Goal: Task Accomplishment & Management: Manage account settings

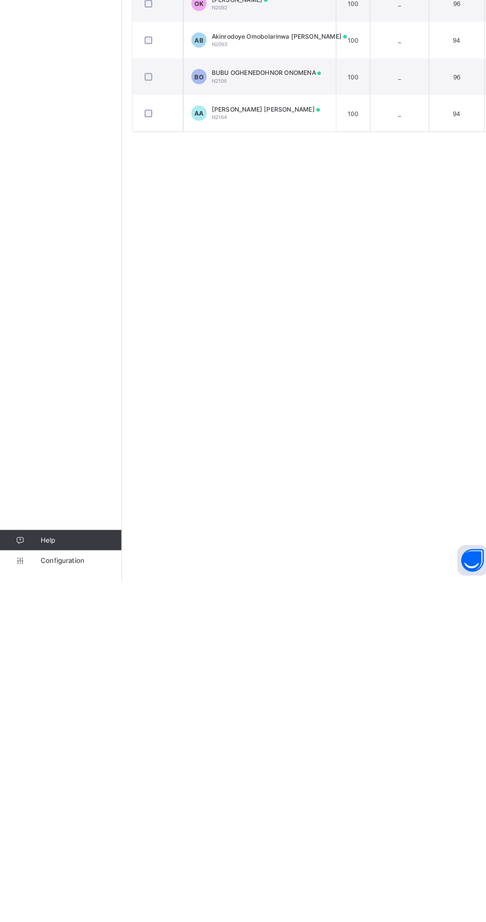
click at [82, 906] on span "Configuration" at bounding box center [79, 902] width 79 height 8
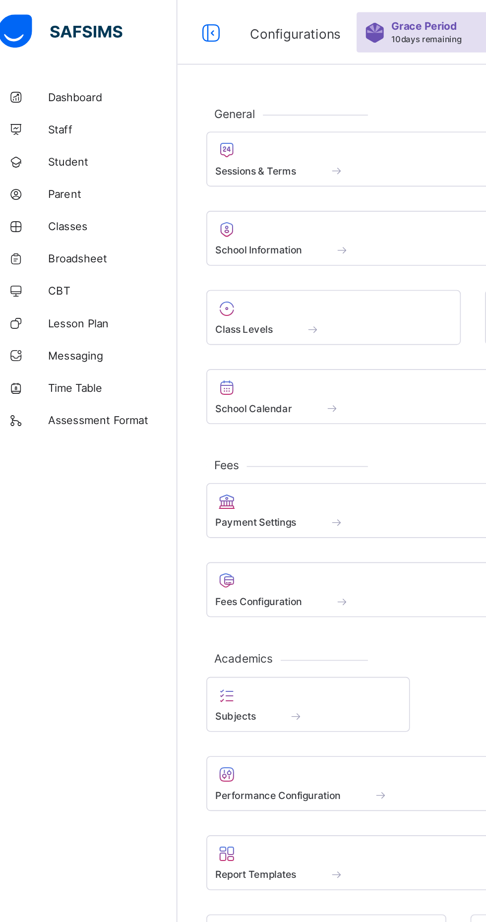
click at [202, 99] on span at bounding box center [236, 99] width 188 height 2
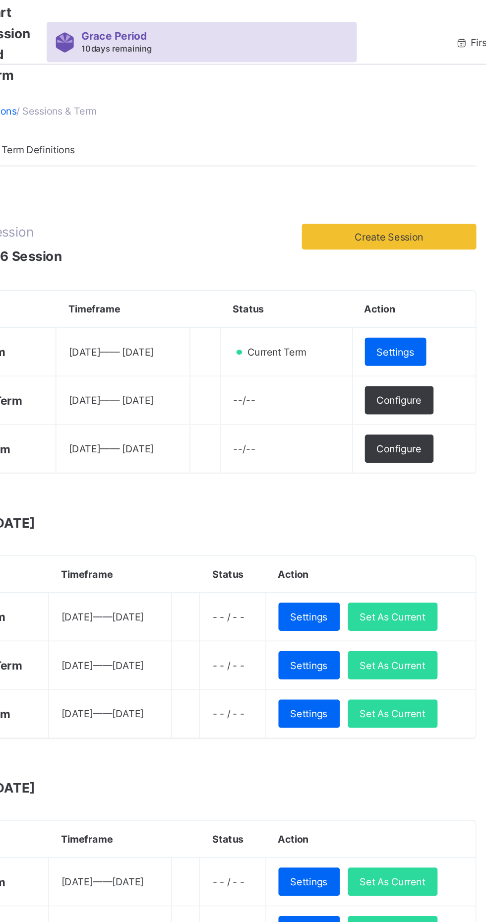
click at [428, 215] on span "Settings" at bounding box center [418, 215] width 23 height 7
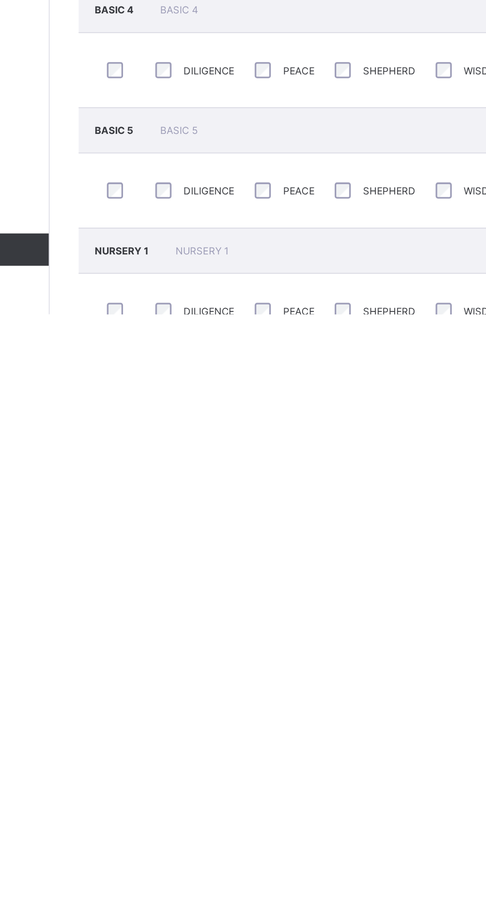
scroll to position [288, 0]
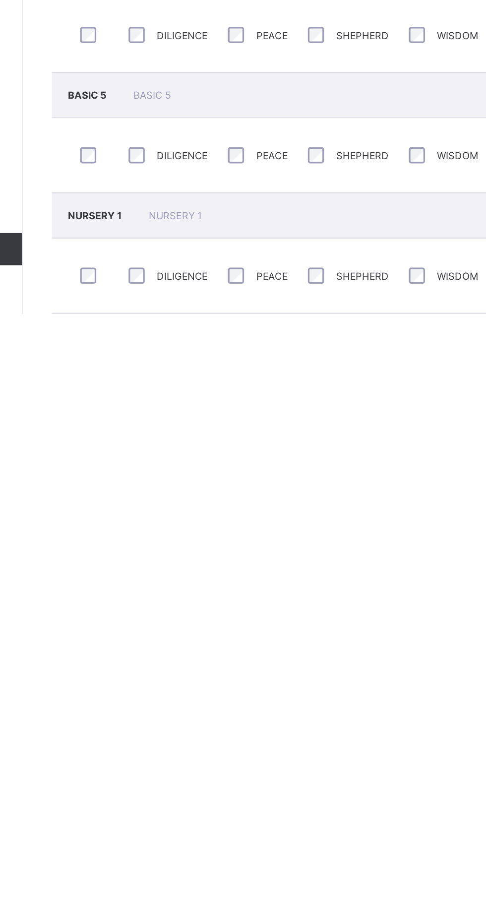
click at [182, 865] on span "NURSERY 1" at bounding box center [164, 861] width 35 height 7
click at [229, 865] on span "NURSERY 1" at bounding box center [212, 861] width 33 height 7
click at [170, 876] on div "NURSERY 1 NURSERY 1" at bounding box center [302, 862] width 331 height 28
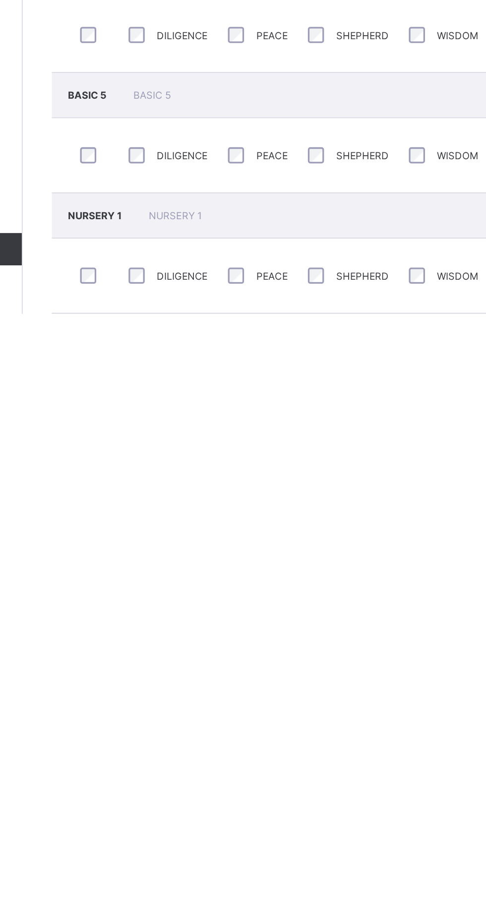
click at [177, 876] on div "NURSERY 1 NURSERY 1" at bounding box center [302, 862] width 331 height 28
click at [179, 865] on span "NURSERY 1" at bounding box center [164, 861] width 35 height 7
click at [177, 865] on span "NURSERY 1" at bounding box center [164, 861] width 35 height 7
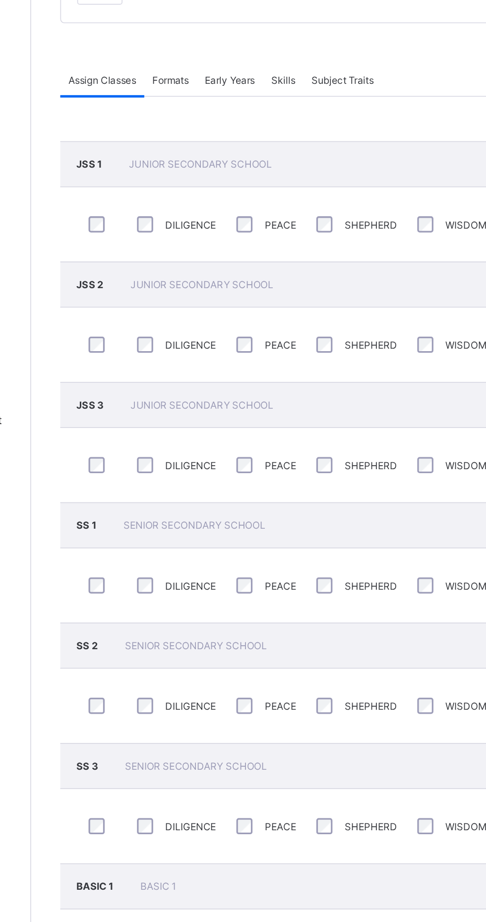
scroll to position [0, 0]
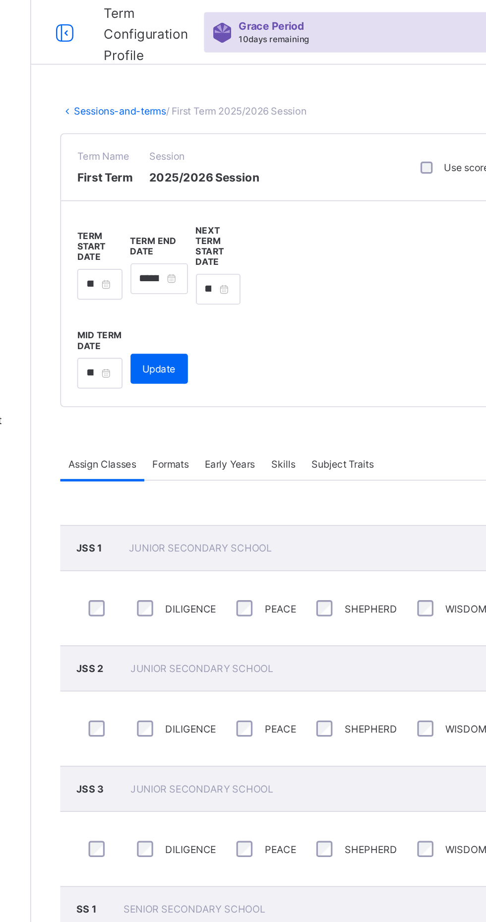
click at [203, 285] on span "Formats" at bounding box center [204, 284] width 22 height 7
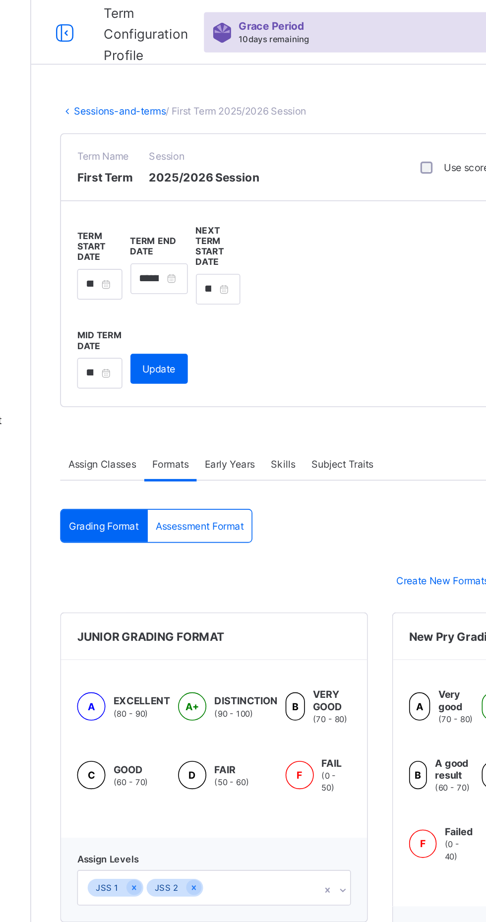
click at [244, 283] on span "Early Years" at bounding box center [241, 284] width 31 height 7
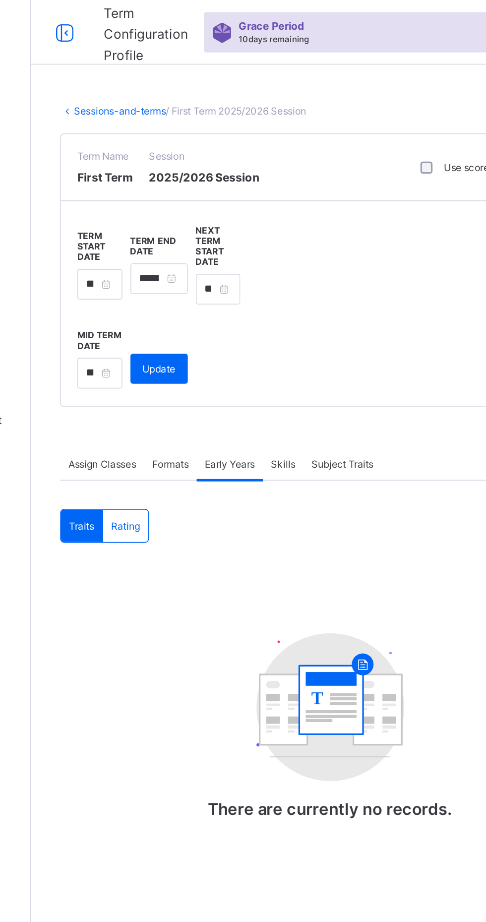
click at [275, 286] on span "Skills" at bounding box center [273, 284] width 15 height 7
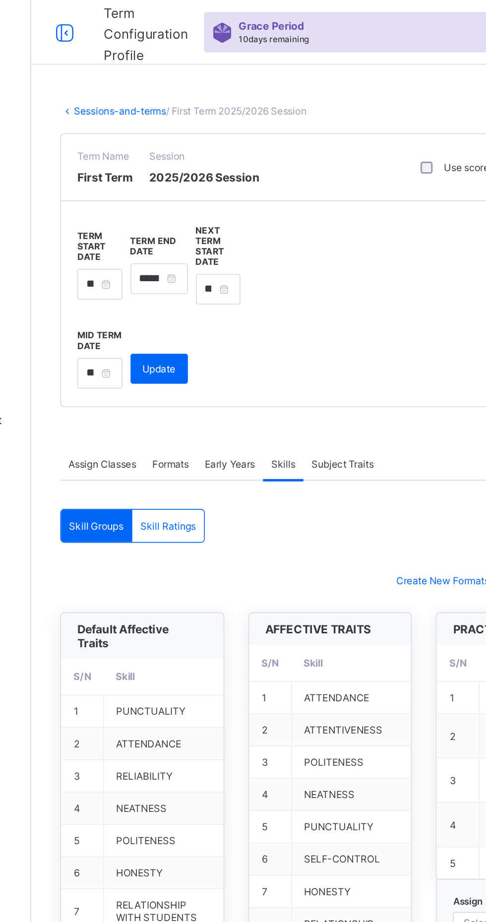
click at [210, 283] on span "Formats" at bounding box center [204, 284] width 22 height 7
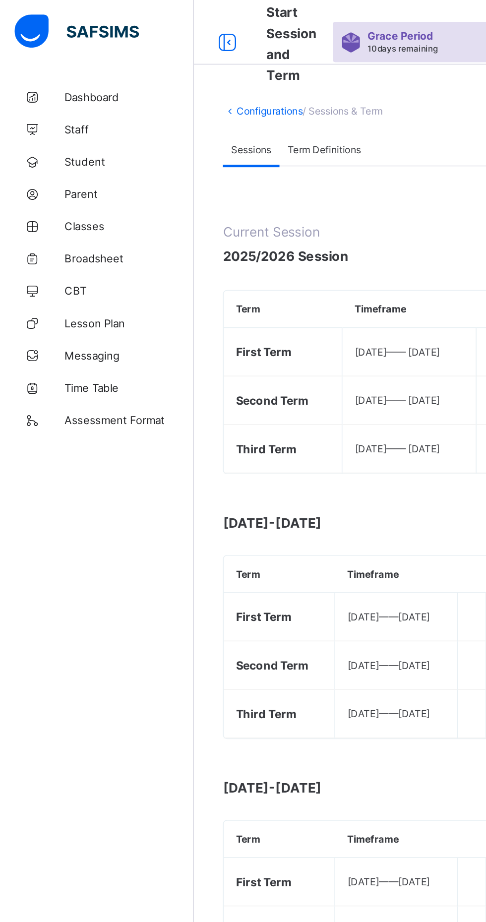
click at [59, 137] on span "Classes" at bounding box center [79, 139] width 79 height 8
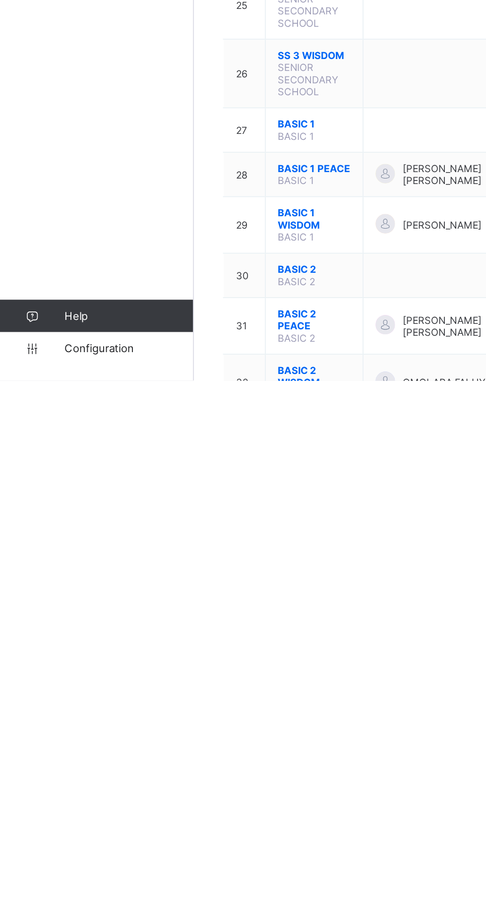
scroll to position [562, 0]
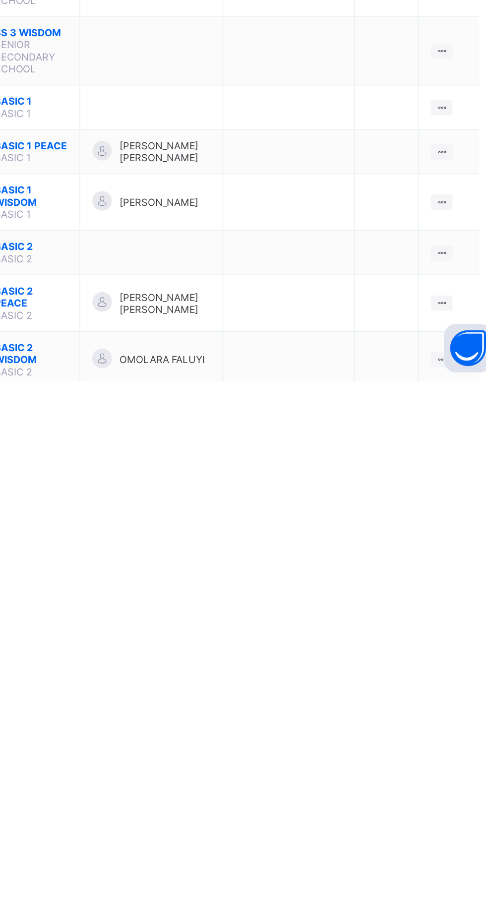
click at [0, 0] on ul "View Class Assign form Teacher" at bounding box center [0, 0] width 0 height 0
click at [0, 0] on div "View Class" at bounding box center [0, 0] width 0 height 0
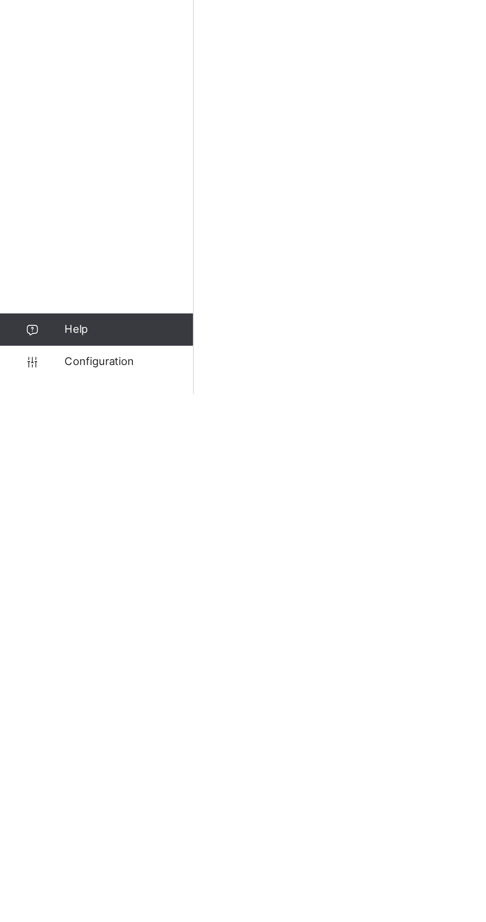
click at [75, 912] on link "Configuration" at bounding box center [59, 902] width 119 height 20
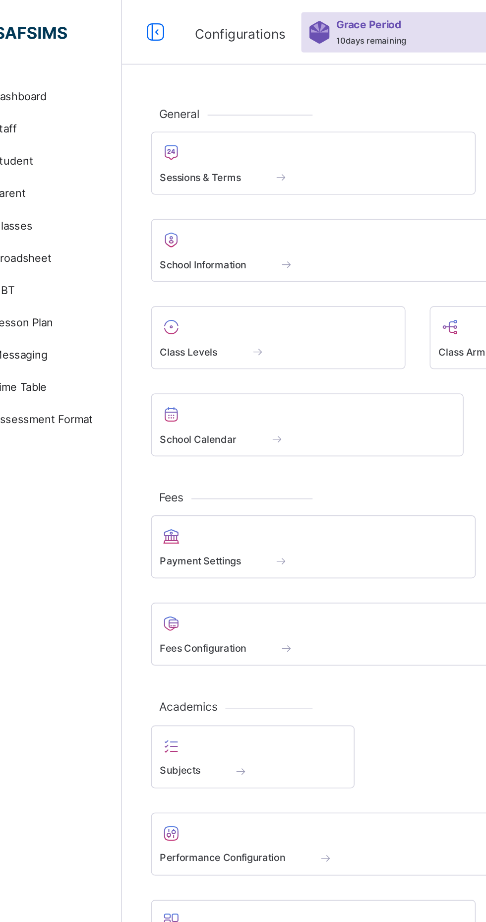
click at [185, 109] on span "Sessions & Terms" at bounding box center [167, 109] width 50 height 9
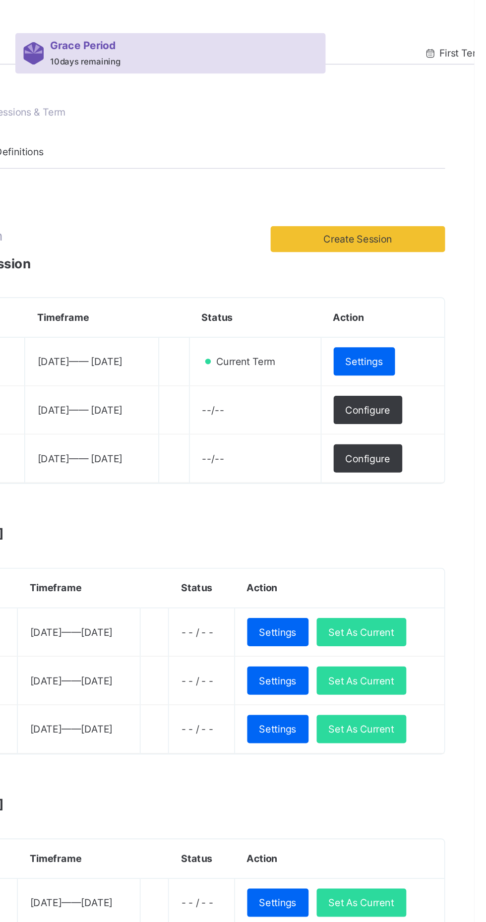
click at [428, 222] on span "Settings" at bounding box center [418, 222] width 23 height 9
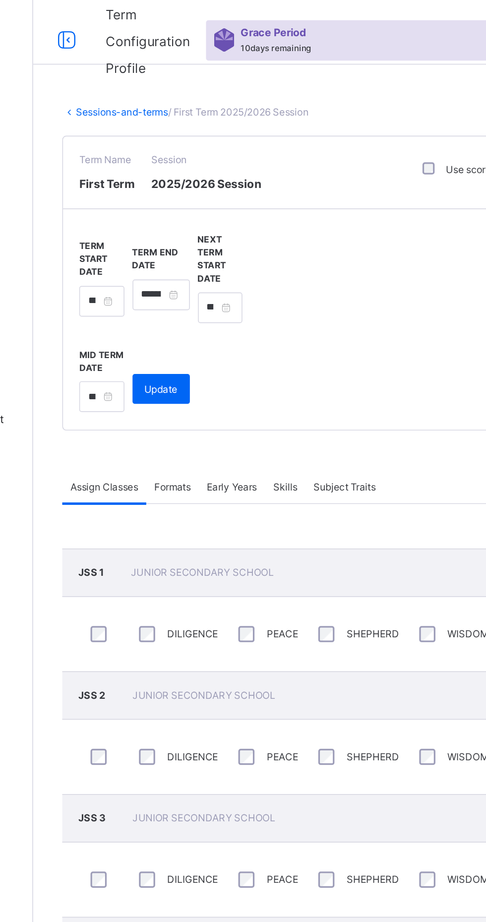
click at [142, 24] on icon at bounding box center [139, 25] width 17 height 18
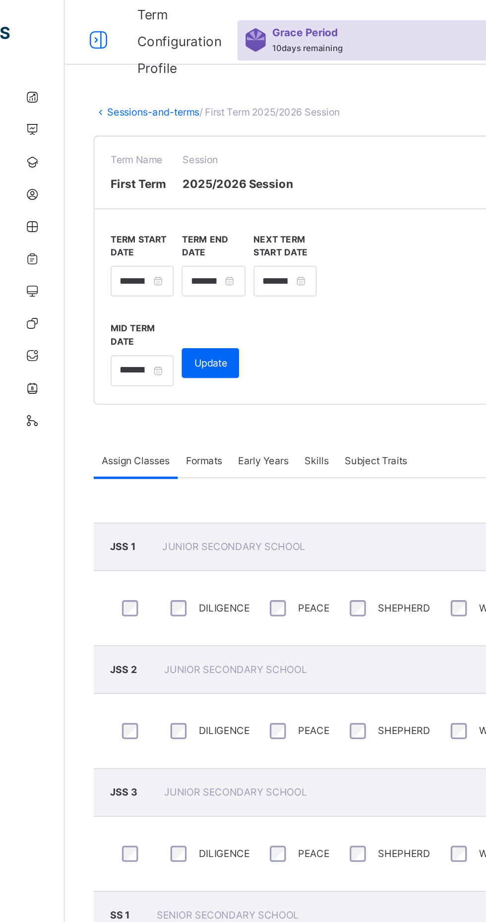
click at [58, 22] on icon at bounding box center [60, 25] width 17 height 18
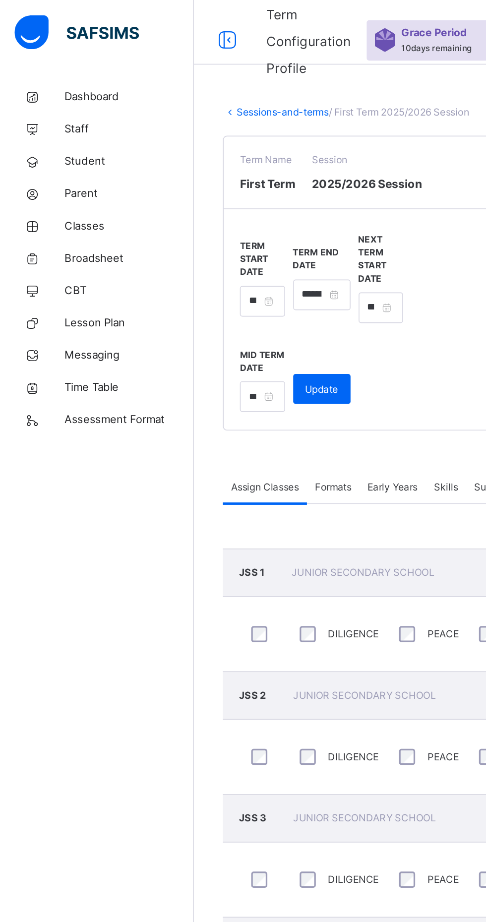
click at [53, 134] on span "Classes" at bounding box center [79, 139] width 79 height 10
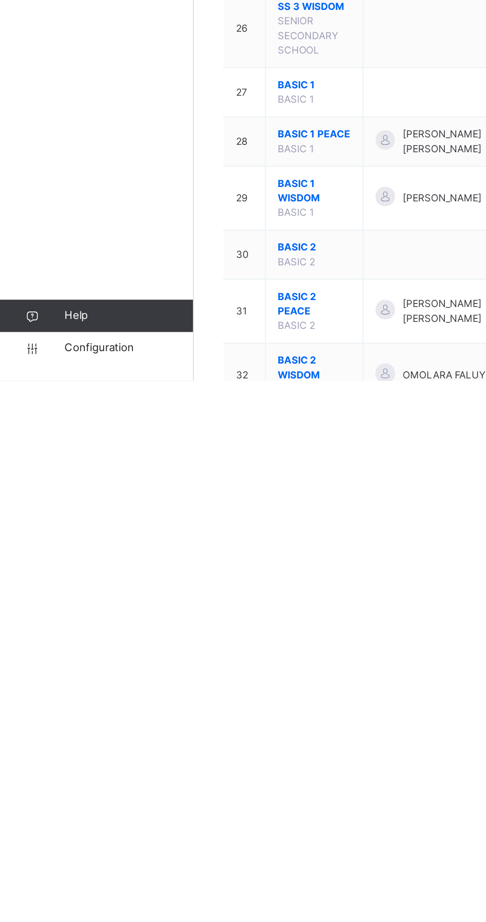
scroll to position [745, 0]
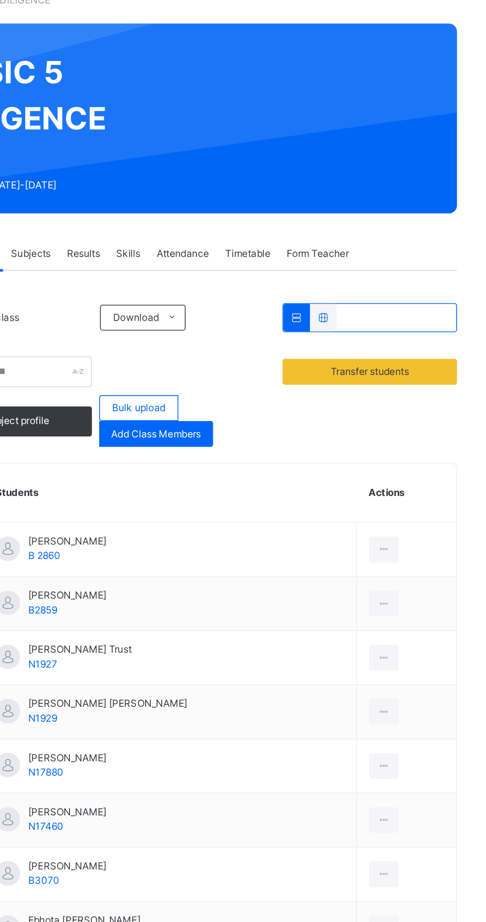
click at [419, 293] on span "Transfer students" at bounding box center [415, 297] width 48 height 9
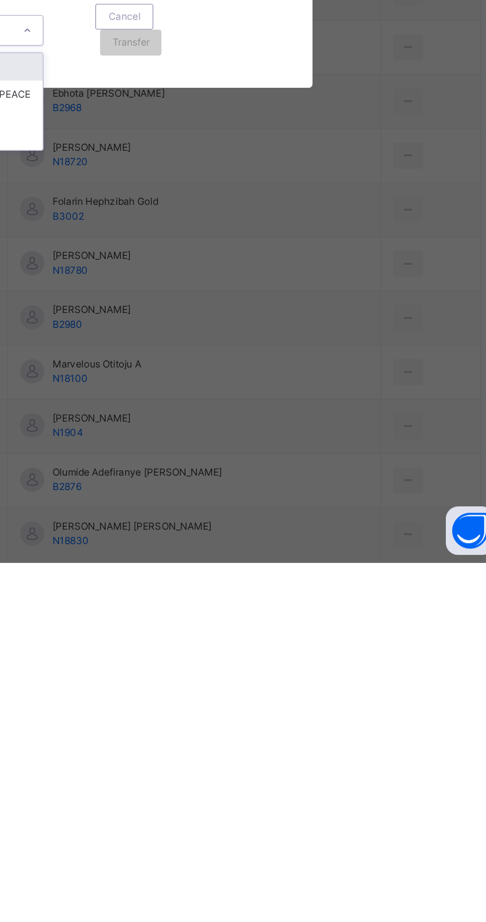
click at [199, 669] on div "BASIC 5 WISDOM" at bounding box center [170, 656] width 57 height 26
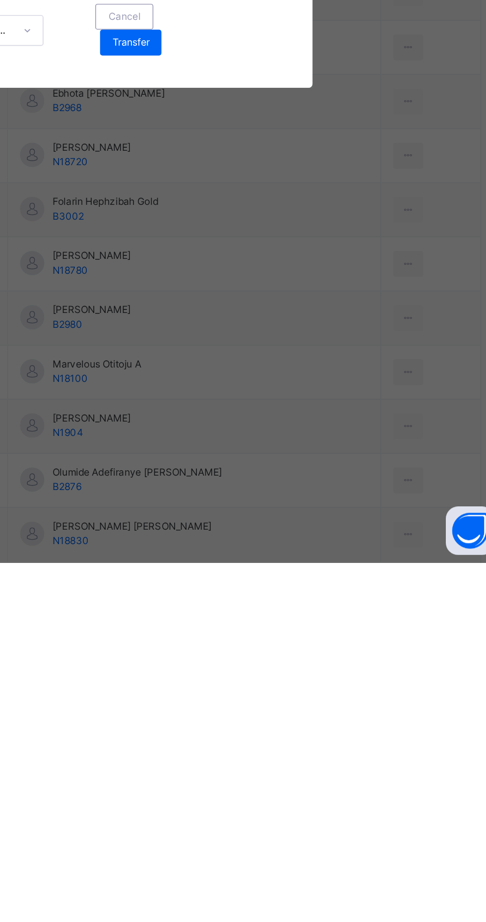
click at [264, 607] on span "Transfer" at bounding box center [253, 602] width 23 height 9
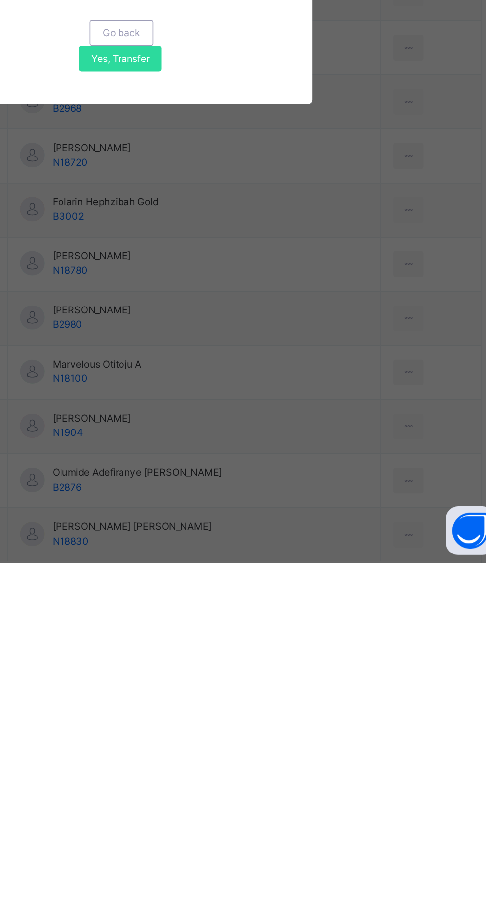
click at [264, 617] on span "Yes, Transfer" at bounding box center [247, 612] width 36 height 9
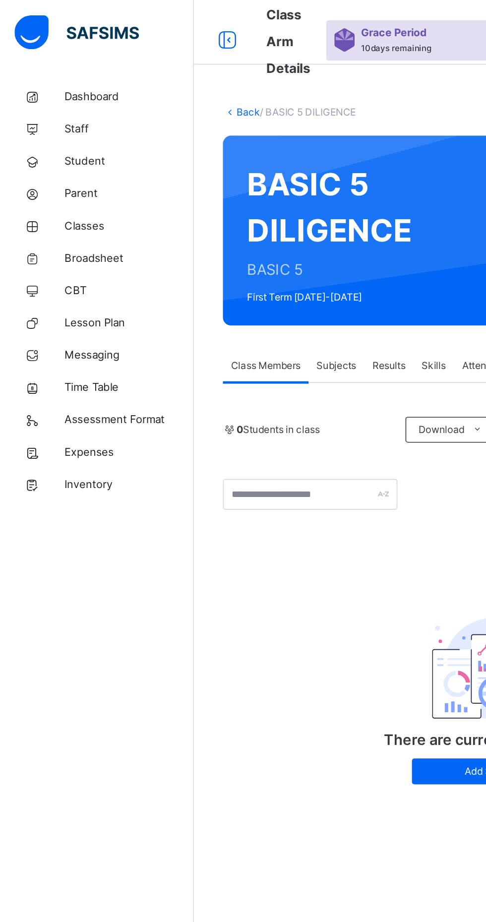
click at [152, 69] on link "Back" at bounding box center [152, 68] width 14 height 7
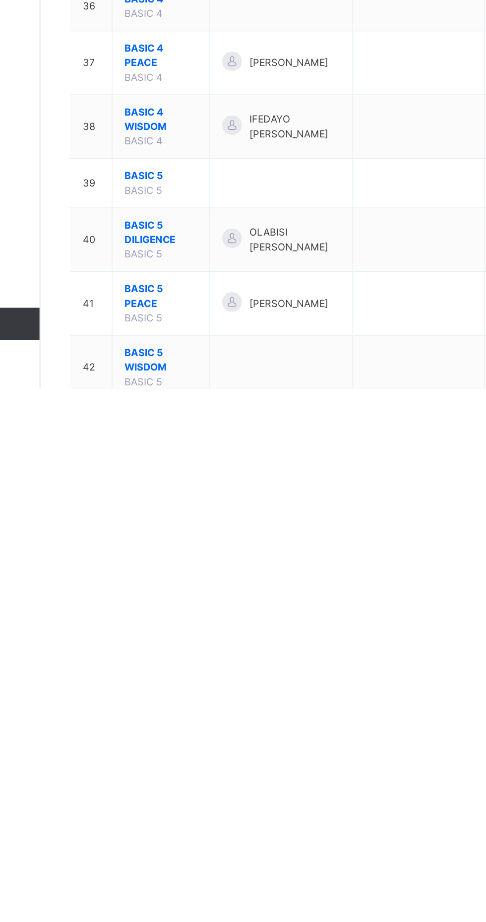
scroll to position [1197, 0]
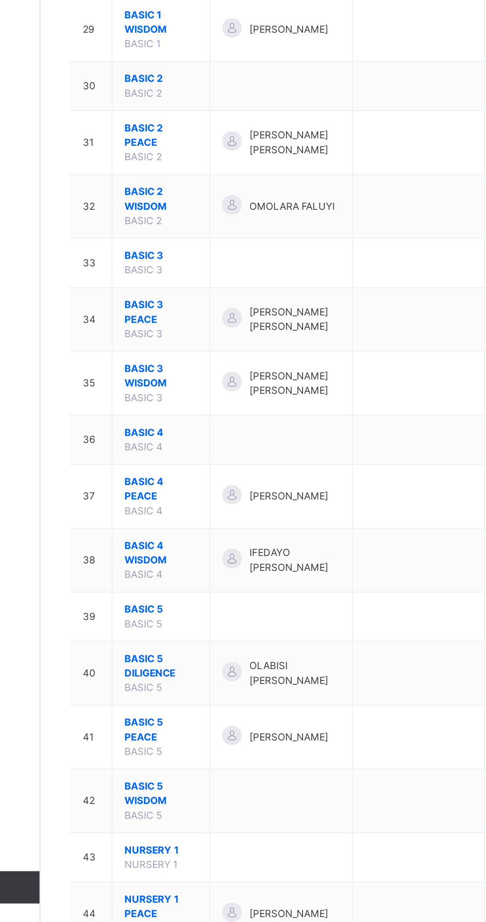
click at [199, 816] on span "BASIC 5 WISDOM" at bounding box center [193, 825] width 45 height 18
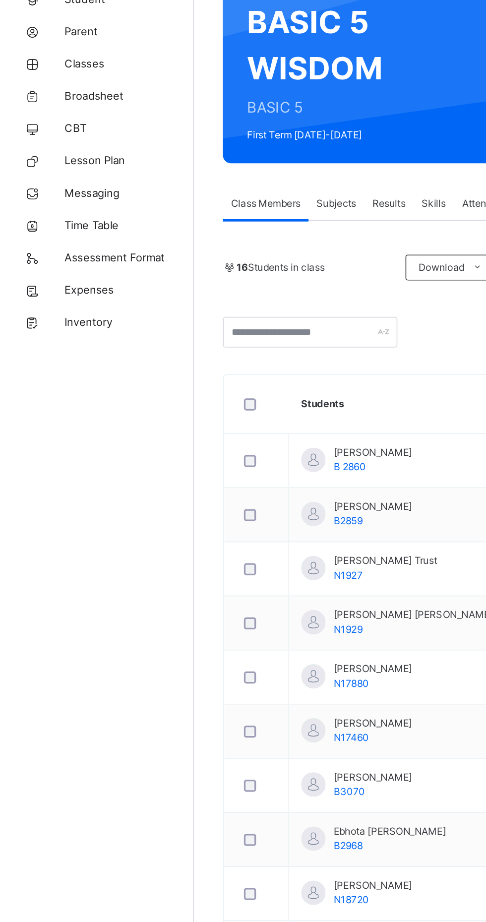
click at [80, 912] on link "Configuration" at bounding box center [59, 902] width 119 height 20
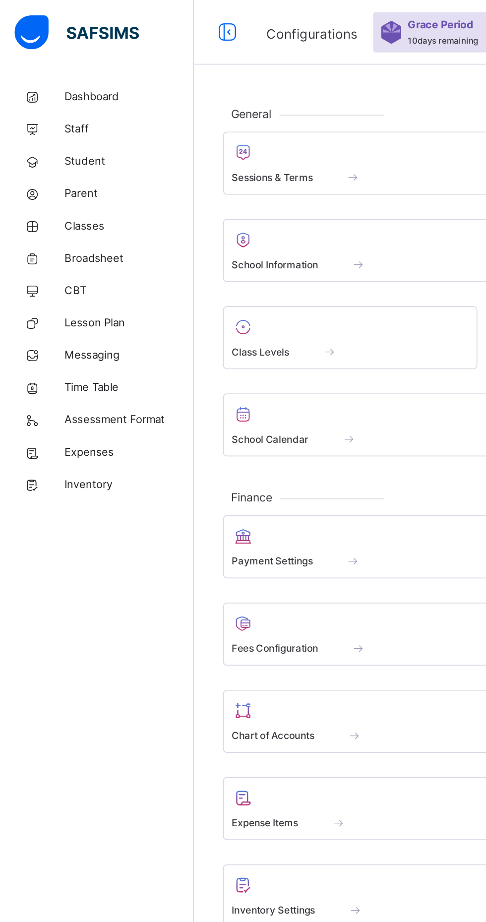
click at [220, 103] on span at bounding box center [236, 102] width 188 height 2
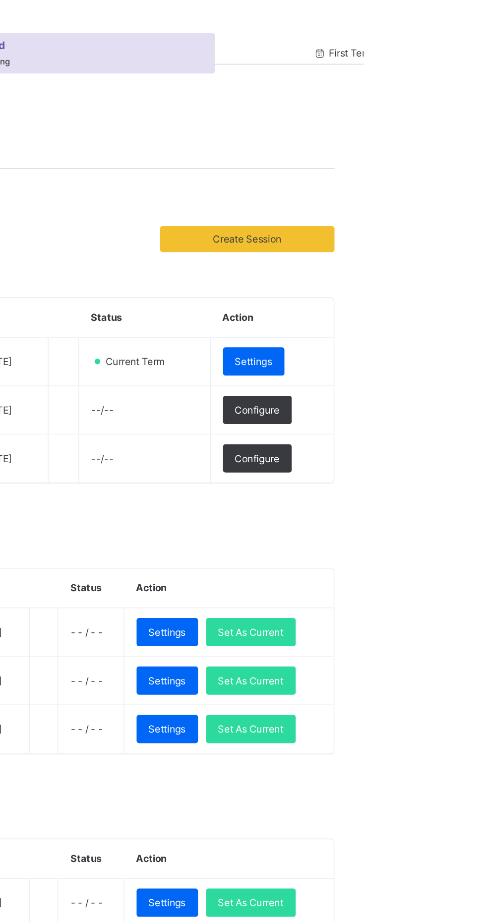
click at [424, 227] on div "Settings" at bounding box center [419, 221] width 38 height 17
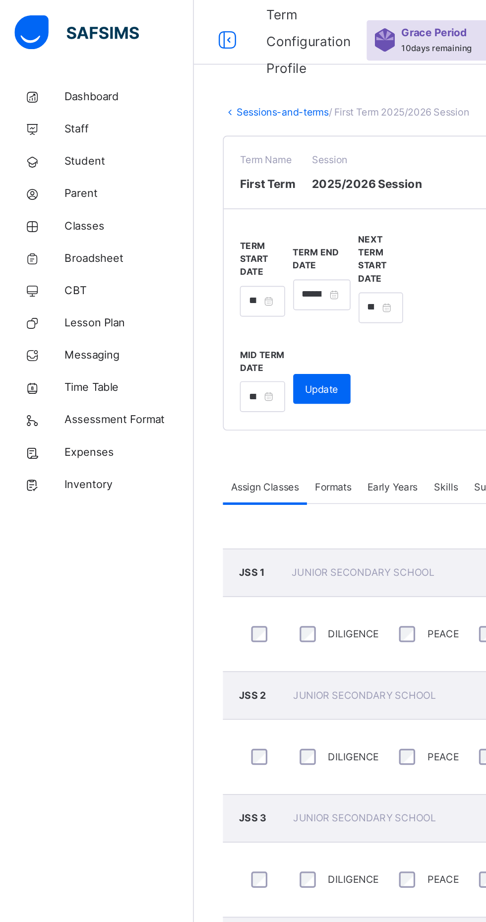
click at [62, 136] on span "Classes" at bounding box center [79, 139] width 79 height 10
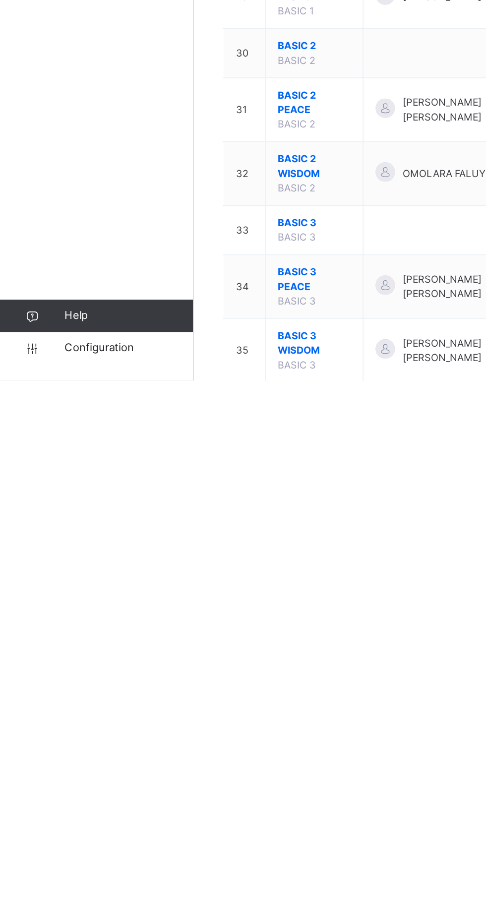
scroll to position [873, 0]
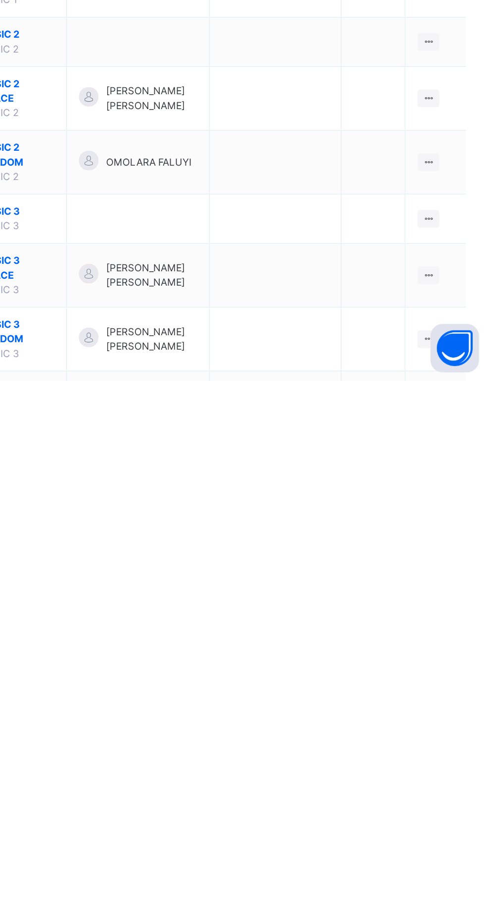
click at [0, 0] on div "Assign form Teacher" at bounding box center [0, 0] width 0 height 0
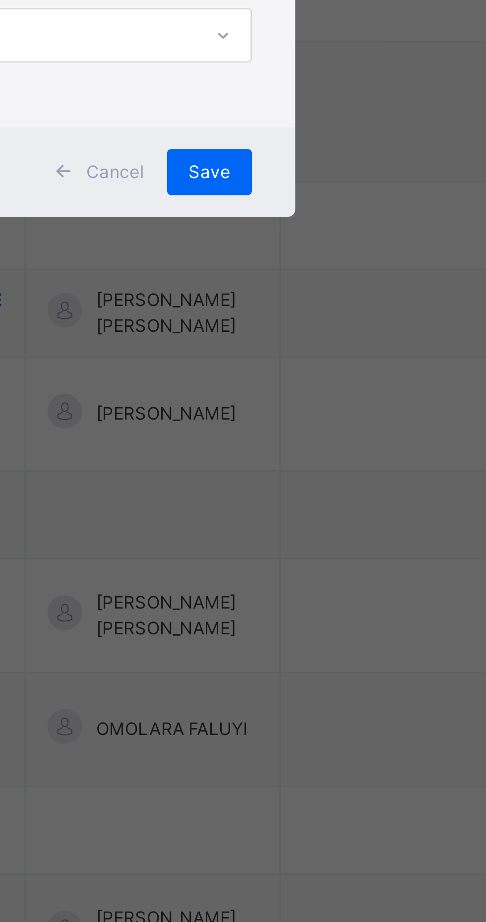
scroll to position [0, 0]
click at [283, 465] on div "OLABISI [PERSON_NAME]" at bounding box center [242, 456] width 115 height 17
type input "******"
click at [294, 548] on span "Save" at bounding box center [286, 543] width 14 height 9
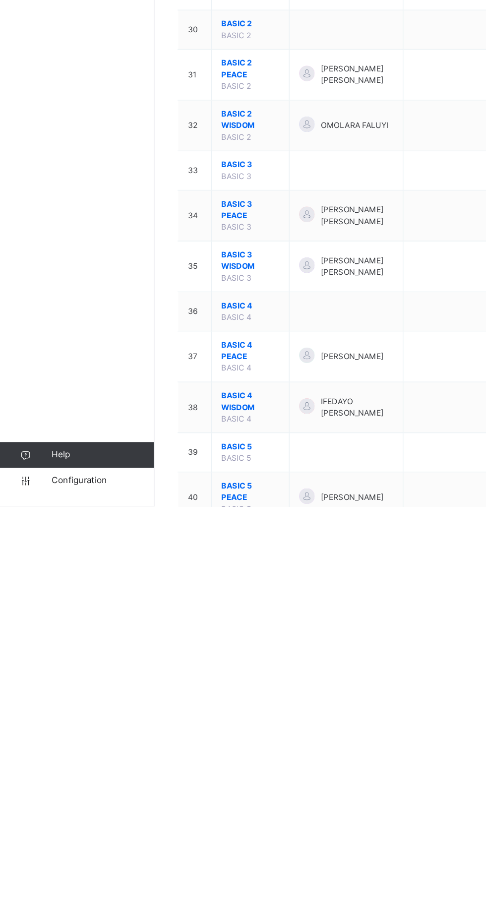
scroll to position [1074, 0]
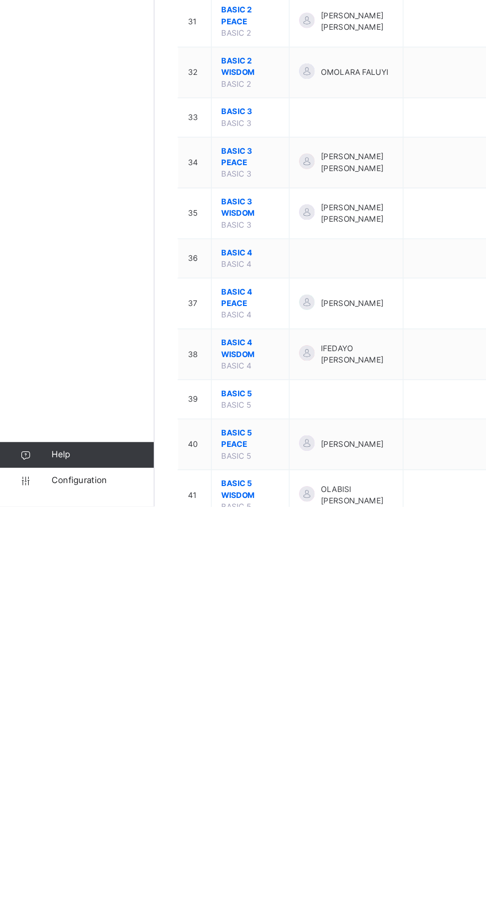
click at [59, 907] on span "Configuration" at bounding box center [79, 902] width 79 height 10
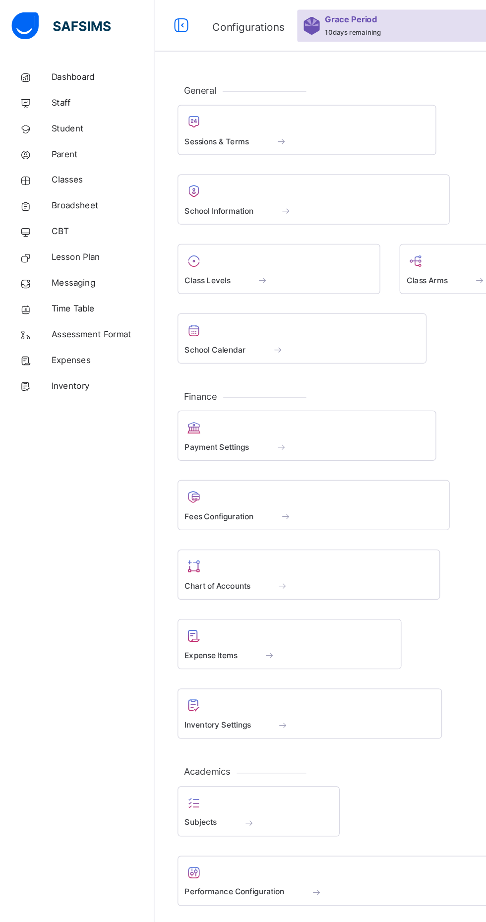
click at [185, 217] on div "Class Levels" at bounding box center [214, 216] width 145 height 10
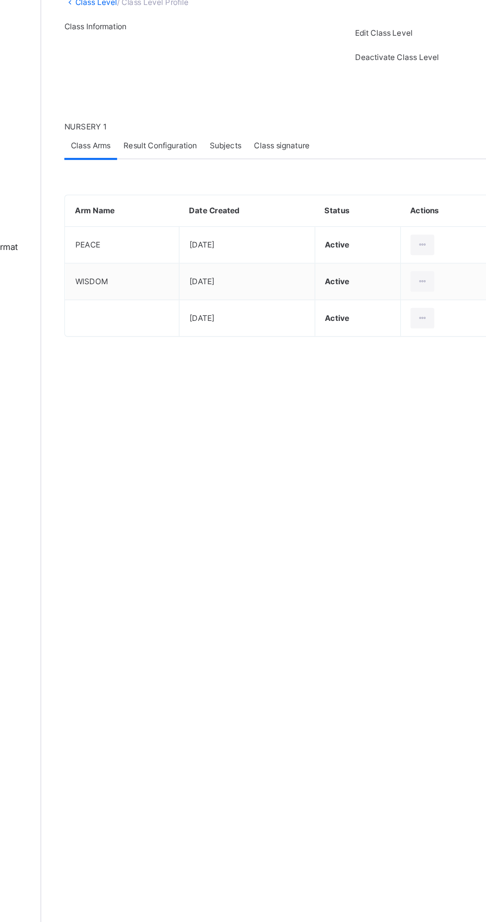
click at [215, 184] on span "Result Configuration" at bounding box center [211, 179] width 57 height 9
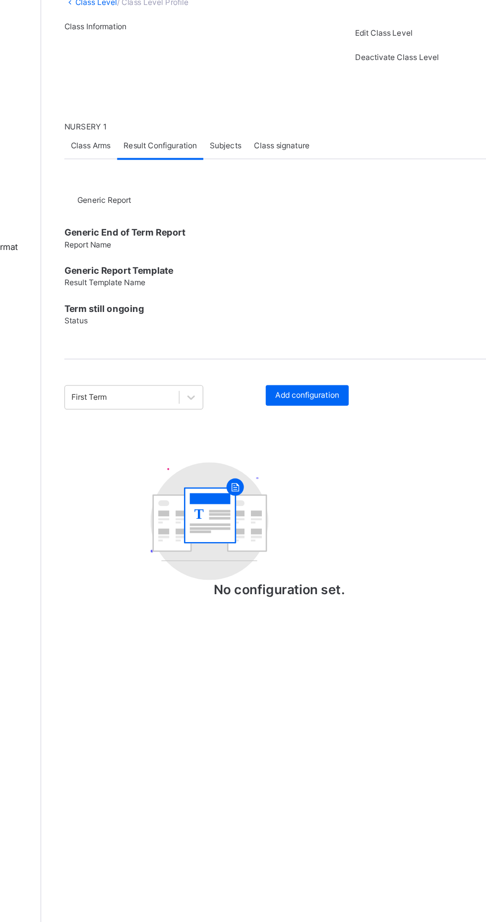
click at [334, 376] on span "Add configuration" at bounding box center [324, 372] width 49 height 9
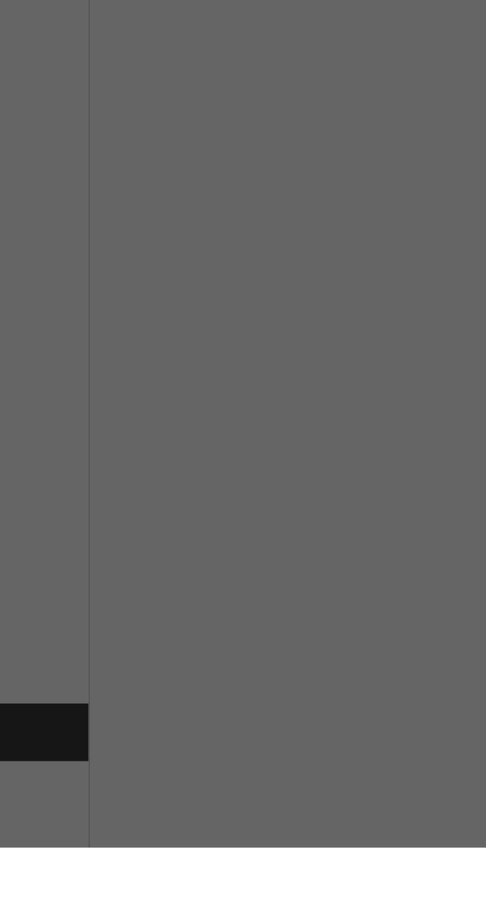
scroll to position [37, 0]
